Goal: Information Seeking & Learning: Learn about a topic

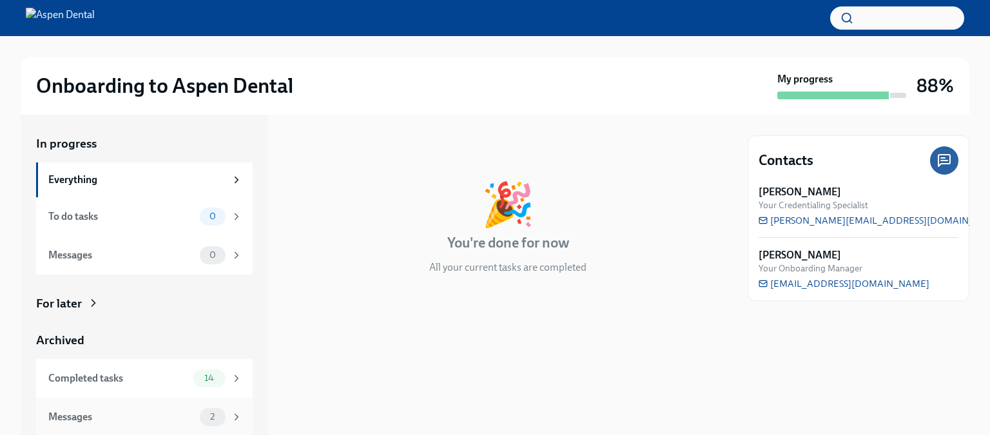
click at [205, 416] on span "2" at bounding box center [212, 417] width 20 height 10
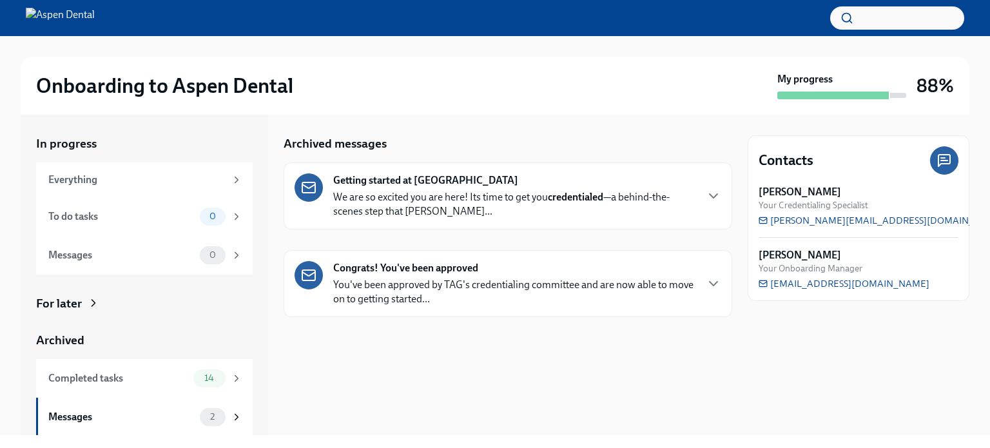
click at [440, 269] on strong "Congrats! You've been approved" at bounding box center [405, 268] width 145 height 14
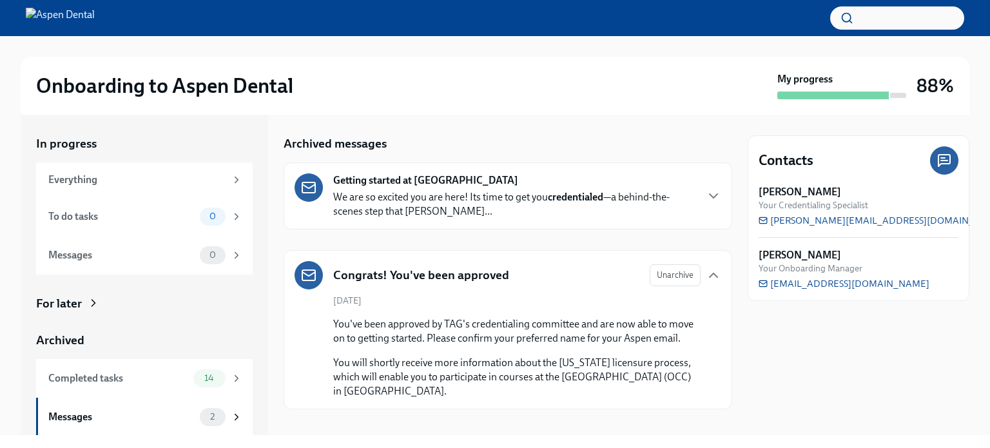
scroll to position [28, 0]
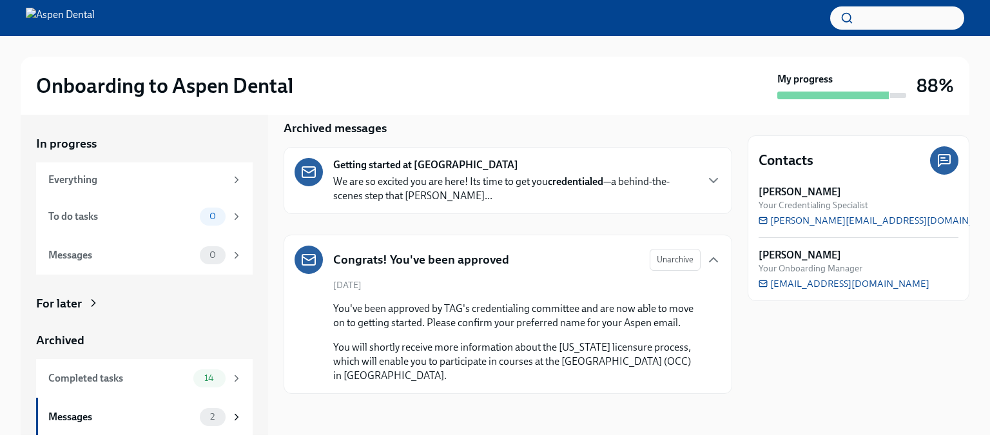
click at [427, 158] on strong "Getting started at [GEOGRAPHIC_DATA]" at bounding box center [425, 165] width 185 height 14
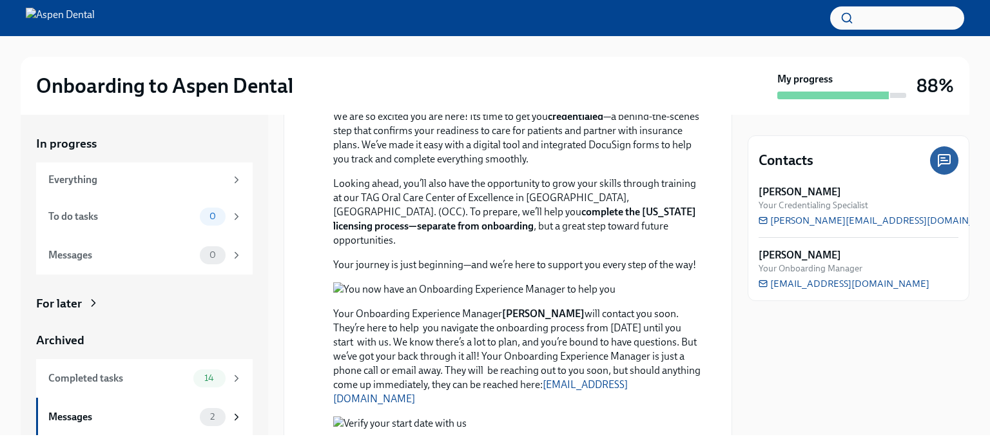
scroll to position [0, 0]
